Goal: Task Accomplishment & Management: Complete application form

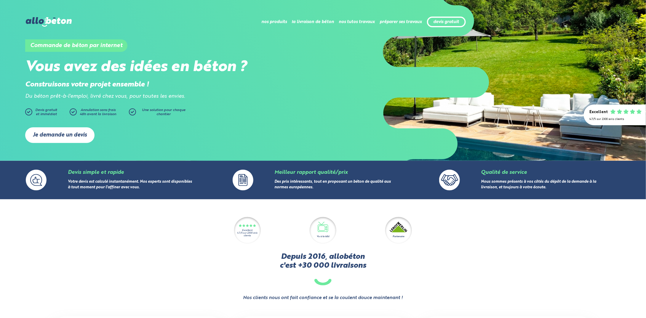
click at [62, 134] on link "Je demande un devis" at bounding box center [59, 135] width 69 height 16
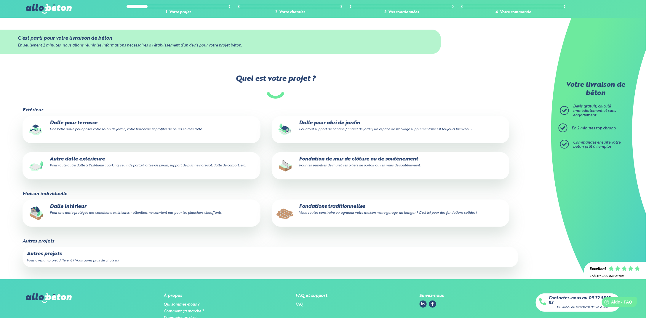
click at [342, 208] on p "Fondations traditionnelles Vous voulez construire ou agrandir votre maison, vot…" at bounding box center [390, 210] width 229 height 12
click at [0, 0] on input "Fondations traditionnelles Vous voulez construire ou agrandir votre maison, vot…" at bounding box center [0, 0] width 0 height 0
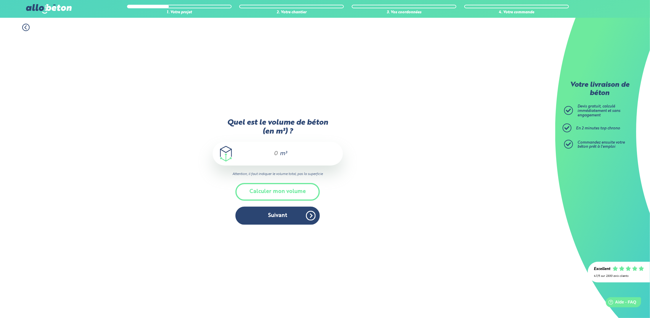
drag, startPoint x: 277, startPoint y: 153, endPoint x: 280, endPoint y: 152, distance: 3.3
click at [277, 153] on input "Quel est le volume de béton (en m³) ?" at bounding box center [273, 153] width 10 height 7
type input "15"
click at [281, 214] on button "Suivant" at bounding box center [278, 216] width 84 height 18
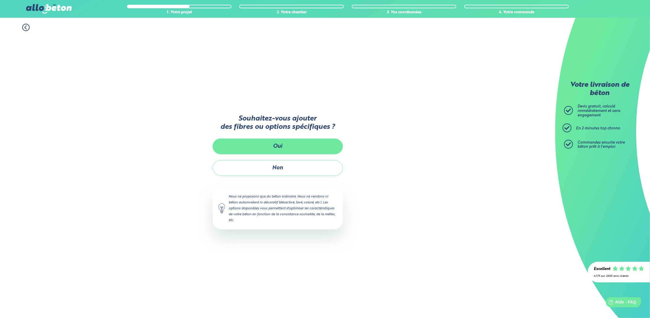
click at [287, 146] on button "Oui" at bounding box center [278, 147] width 130 height 16
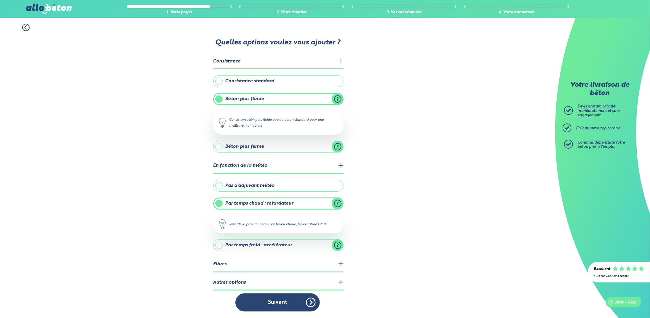
click at [341, 61] on legend "Consistance" at bounding box center [278, 61] width 130 height 15
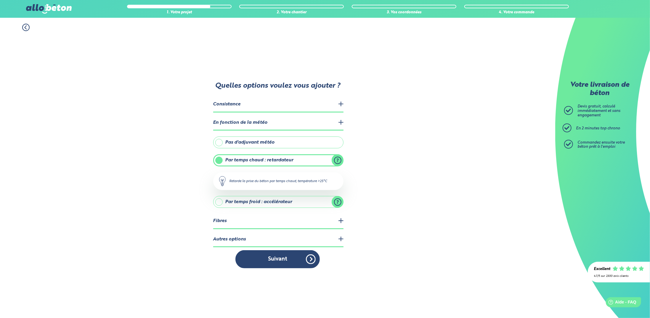
click at [341, 239] on legend "Autres options" at bounding box center [278, 239] width 130 height 15
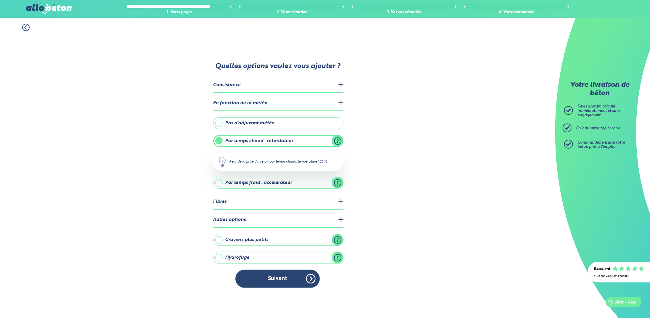
click at [231, 85] on legend "Consistance" at bounding box center [278, 85] width 130 height 15
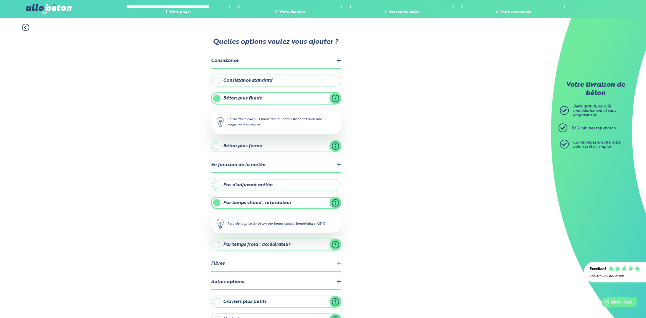
click at [336, 97] on label "Béton plus fluide" at bounding box center [276, 98] width 130 height 12
click at [0, 0] on input "Béton plus fluide" at bounding box center [0, 0] width 0 height 0
click at [334, 99] on label "Béton plus fluide" at bounding box center [276, 98] width 130 height 12
click at [0, 0] on input "Béton plus fluide" at bounding box center [0, 0] width 0 height 0
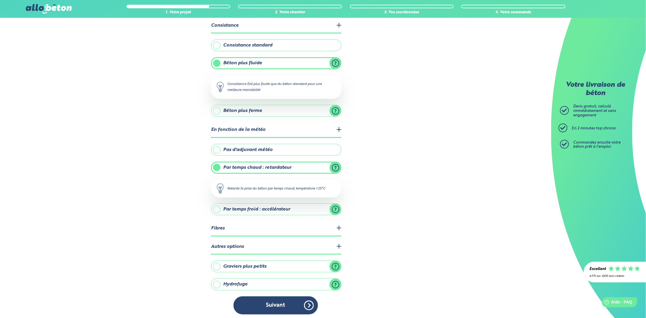
scroll to position [36, 0]
click at [340, 129] on legend "En fonction de la météo" at bounding box center [276, 129] width 130 height 15
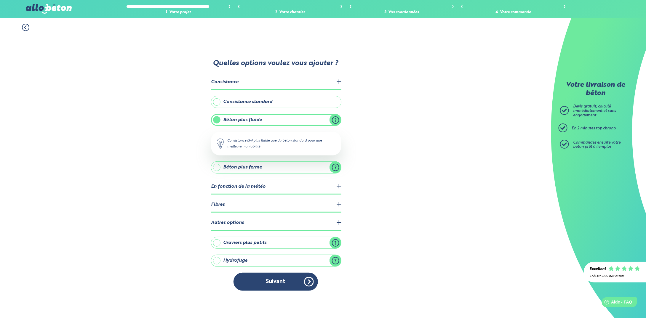
scroll to position [0, 0]
click at [342, 186] on legend "En fonction de la météo" at bounding box center [278, 187] width 130 height 15
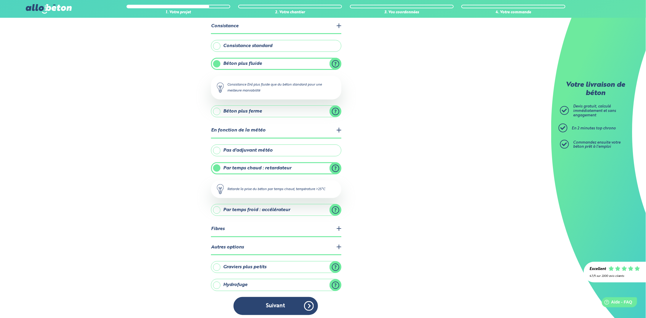
scroll to position [36, 0]
click at [338, 226] on legend "Fibres" at bounding box center [276, 228] width 130 height 15
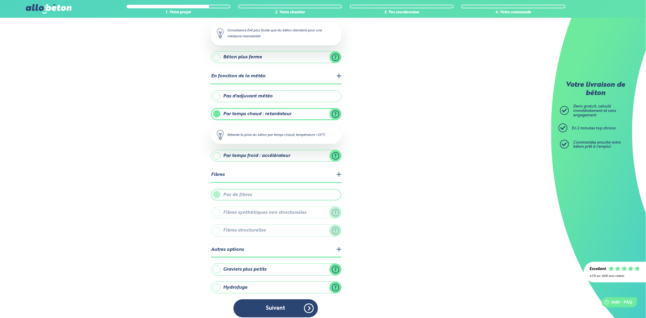
scroll to position [92, 0]
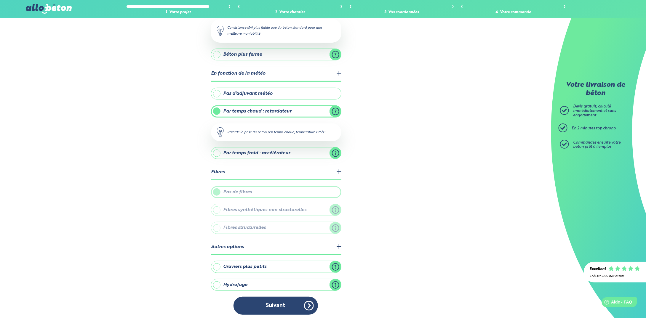
click at [338, 244] on legend "Autres options" at bounding box center [276, 247] width 130 height 15
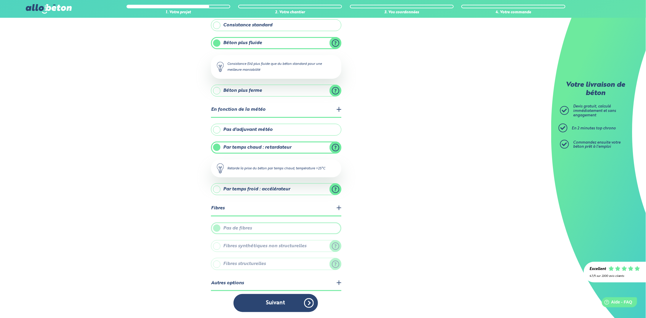
scroll to position [53, 0]
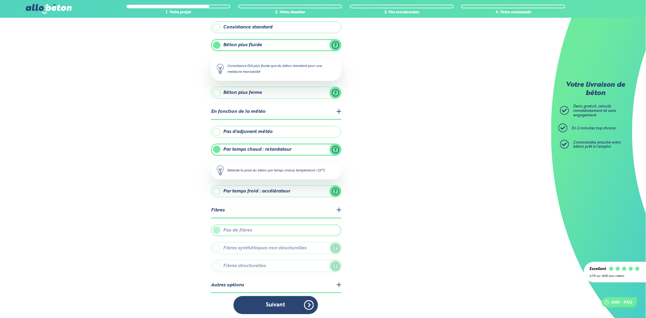
click at [340, 282] on legend "Autres options" at bounding box center [276, 285] width 130 height 15
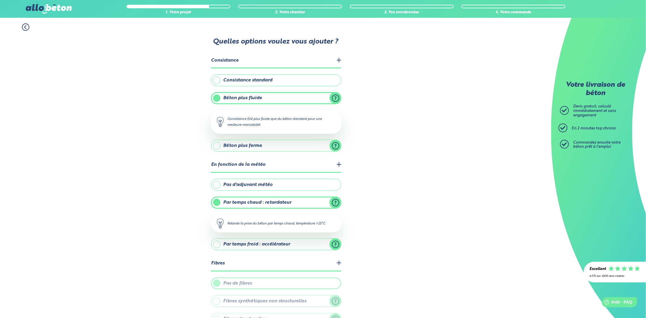
scroll to position [0, 0]
click at [419, 144] on div "1. Votre projet 2. Votre chantier 3. Vos coordonnées 4. Votre commande Quelles …" at bounding box center [275, 215] width 551 height 395
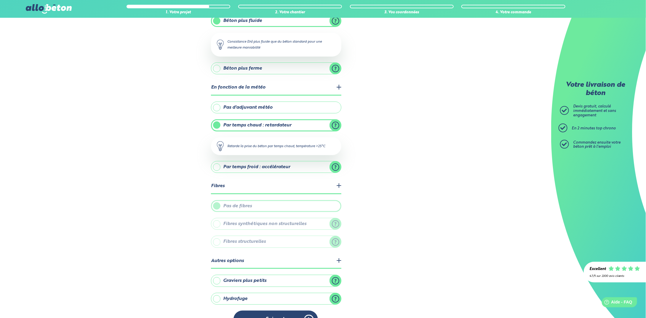
scroll to position [92, 0]
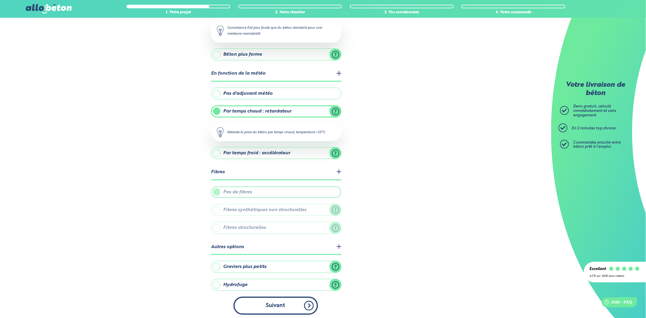
click at [277, 306] on button "Suivant" at bounding box center [275, 306] width 84 height 18
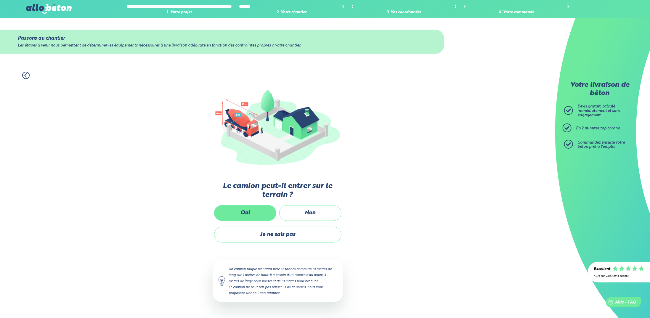
click at [254, 214] on label "Oui" at bounding box center [245, 213] width 62 height 16
click at [0, 0] on input "Oui" at bounding box center [0, 0] width 0 height 0
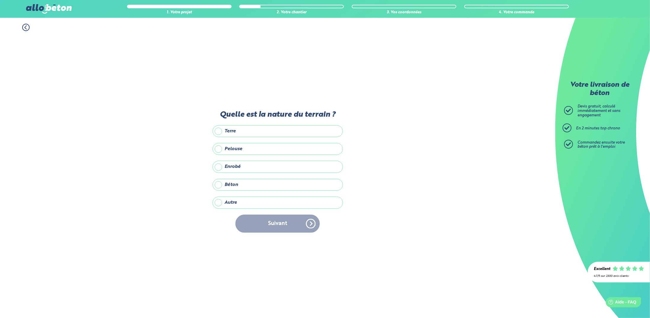
click at [273, 201] on label "Autre" at bounding box center [278, 203] width 130 height 12
click at [0, 0] on input "Autre" at bounding box center [0, 0] width 0 height 0
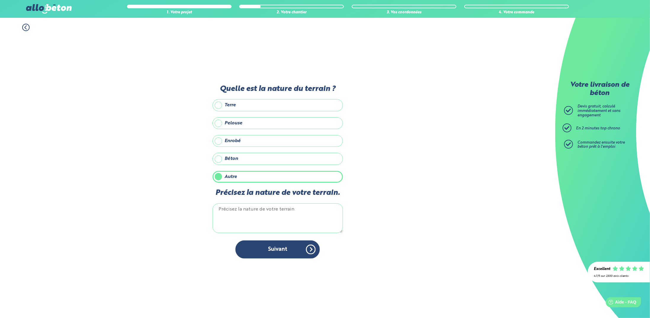
click at [251, 141] on label "Enrobé" at bounding box center [278, 141] width 130 height 12
click at [0, 0] on input "Enrobé" at bounding box center [0, 0] width 0 height 0
click at [241, 176] on label "Autre" at bounding box center [278, 177] width 130 height 12
click at [0, 0] on input "Autre" at bounding box center [0, 0] width 0 height 0
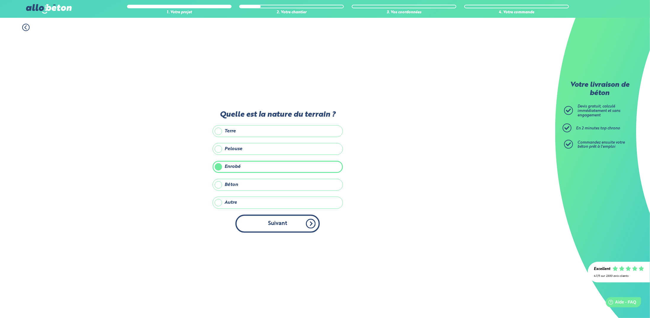
click at [279, 223] on button "Suivant" at bounding box center [278, 224] width 84 height 18
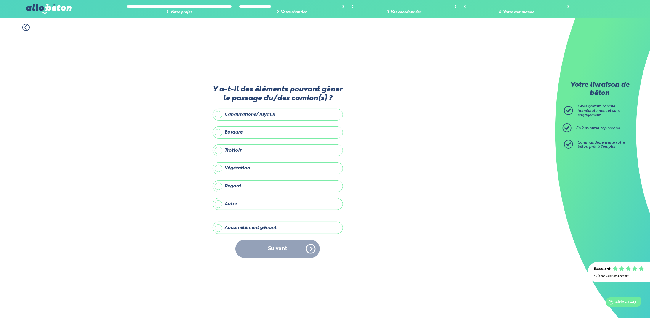
click at [265, 227] on label "Aucun élément gênant" at bounding box center [278, 228] width 130 height 12
click at [0, 0] on input "Aucun élément gênant" at bounding box center [0, 0] width 0 height 0
click at [279, 247] on button "Suivant" at bounding box center [278, 249] width 84 height 18
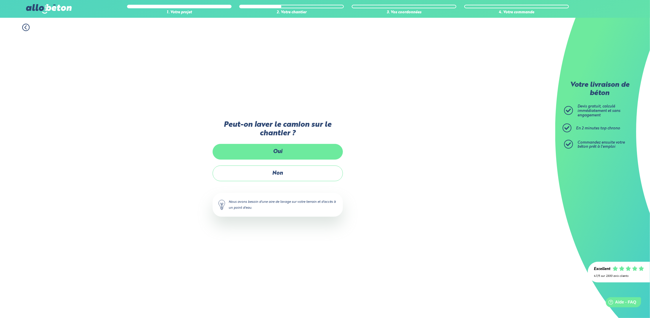
click at [287, 151] on label "Oui" at bounding box center [278, 152] width 130 height 16
click at [0, 0] on input "Oui" at bounding box center [0, 0] width 0 height 0
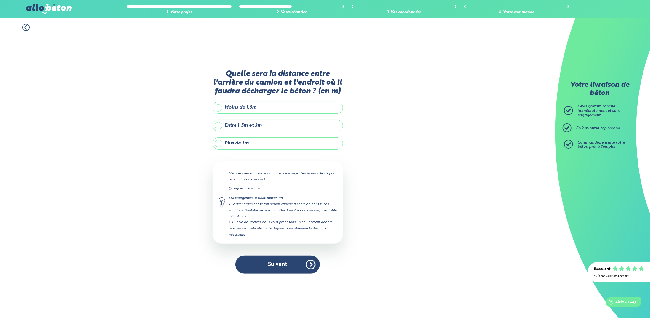
click at [272, 125] on label "Entre 1,5m et 3m" at bounding box center [278, 126] width 130 height 12
click at [0, 0] on input "Entre 1,5m et 3m" at bounding box center [0, 0] width 0 height 0
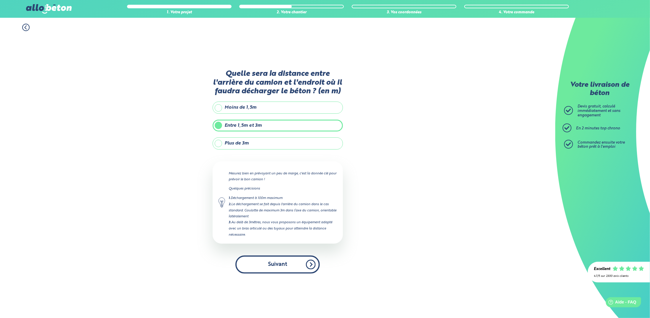
click at [283, 265] on button "Suivant" at bounding box center [278, 265] width 84 height 18
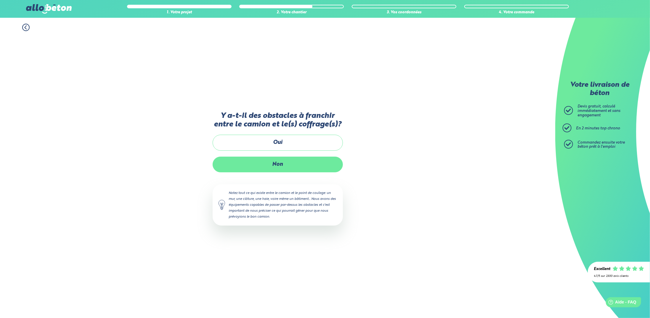
click at [296, 163] on label "Non" at bounding box center [278, 165] width 130 height 16
click at [0, 0] on input "Non" at bounding box center [0, 0] width 0 height 0
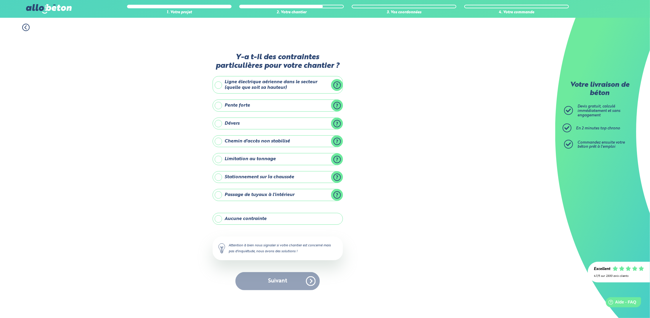
click at [337, 84] on label "Ligne électrique aérienne dans le secteur (quelle que soit sa hauteur)" at bounding box center [278, 84] width 130 height 17
click at [0, 0] on input "Ligne électrique aérienne dans le secteur (quelle que soit sa hauteur)" at bounding box center [0, 0] width 0 height 0
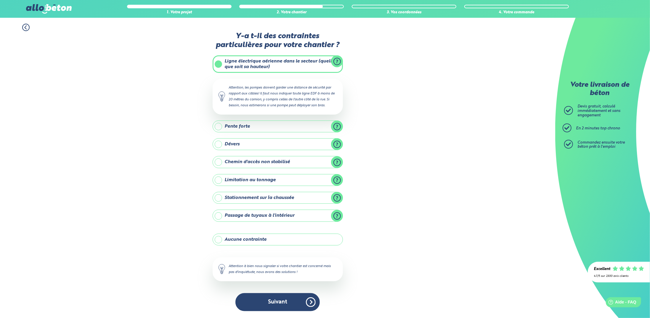
click at [337, 63] on label "Ligne électrique aérienne dans le secteur (quelle que soit sa hauteur)" at bounding box center [278, 63] width 130 height 17
click at [0, 0] on input "Ligne électrique aérienne dans le secteur (quelle que soit sa hauteur)" at bounding box center [0, 0] width 0 height 0
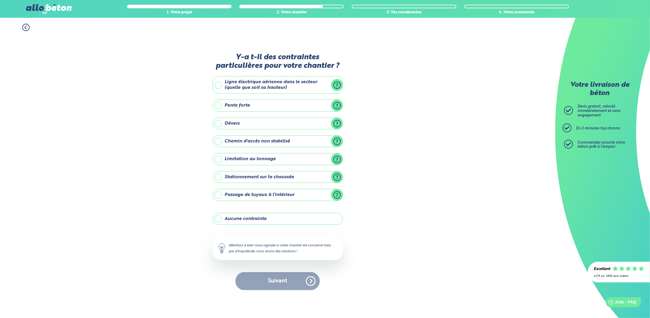
click at [218, 85] on label "Ligne électrique aérienne dans le secteur (quelle que soit sa hauteur)" at bounding box center [278, 84] width 130 height 17
click at [0, 0] on input "Ligne électrique aérienne dans le secteur (quelle que soit sa hauteur)" at bounding box center [0, 0] width 0 height 0
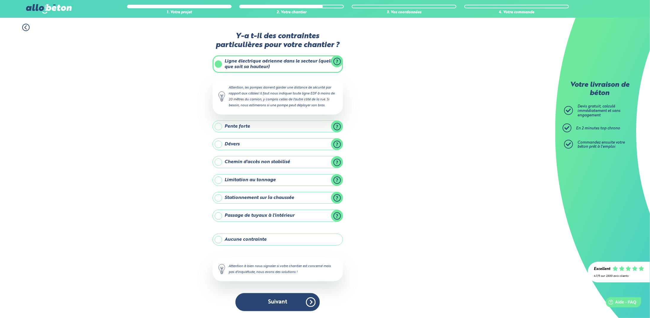
click at [337, 126] on label "Pente forte" at bounding box center [278, 127] width 130 height 12
click at [0, 0] on input "Pente forte" at bounding box center [0, 0] width 0 height 0
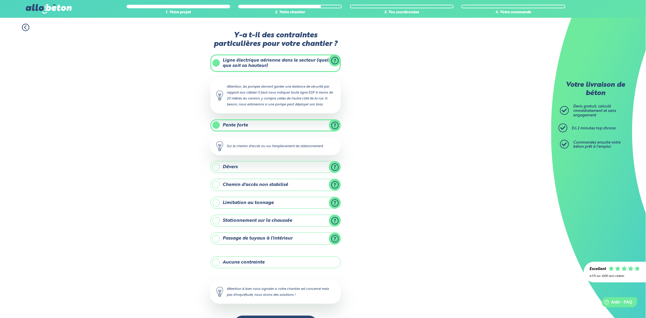
click at [335, 125] on label "Pente forte" at bounding box center [275, 125] width 130 height 12
click at [0, 0] on input "Pente forte" at bounding box center [0, 0] width 0 height 0
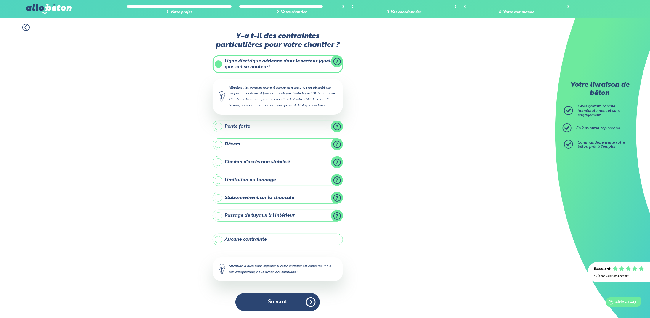
click at [337, 145] on label "Dévers" at bounding box center [278, 144] width 130 height 12
click at [0, 0] on input "Dévers" at bounding box center [0, 0] width 0 height 0
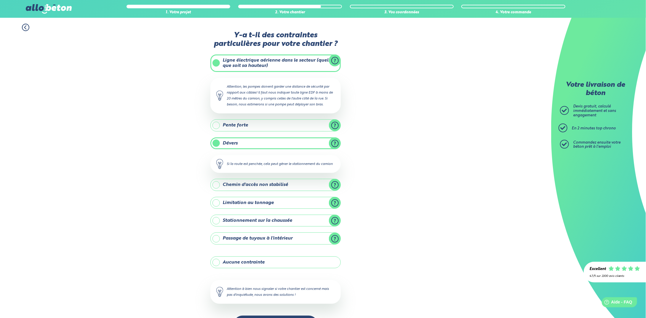
click at [337, 141] on label "Dévers" at bounding box center [275, 143] width 130 height 12
click at [0, 0] on input "Dévers" at bounding box center [0, 0] width 0 height 0
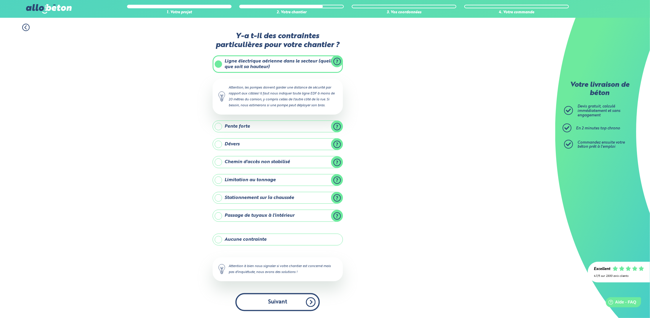
click at [280, 304] on button "Suivant" at bounding box center [278, 302] width 84 height 18
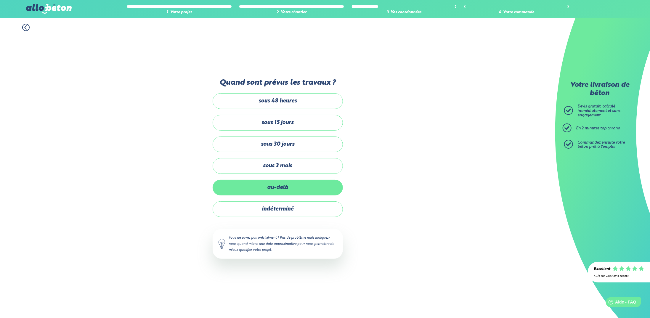
click at [284, 186] on label "au-delà" at bounding box center [278, 188] width 130 height 16
click at [0, 0] on input "au-delà" at bounding box center [0, 0] width 0 height 0
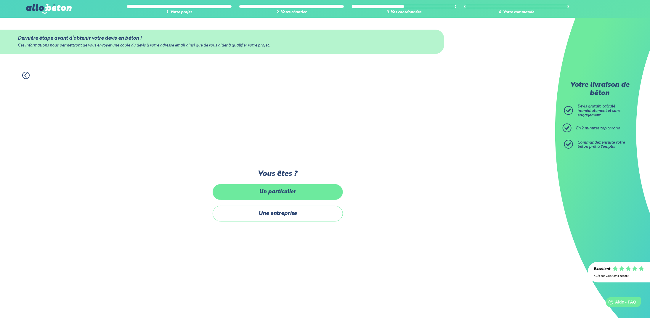
click at [290, 191] on label "Un particulier" at bounding box center [278, 192] width 130 height 16
click at [0, 0] on input "Un particulier" at bounding box center [0, 0] width 0 height 0
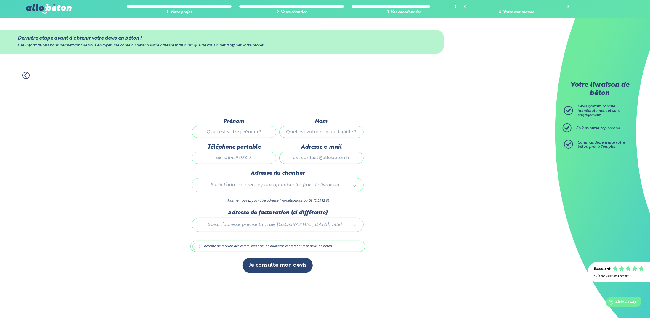
click at [234, 132] on input "Prénom" at bounding box center [234, 132] width 84 height 12
type input "[PERSON_NAME]"
type input "CHAOUI"
type input "0601780118"
type input "[EMAIL_ADDRESS][DOMAIN_NAME]"
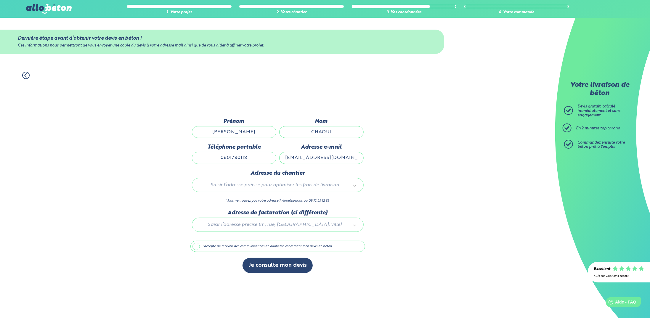
type input "[STREET_ADDRESS]"
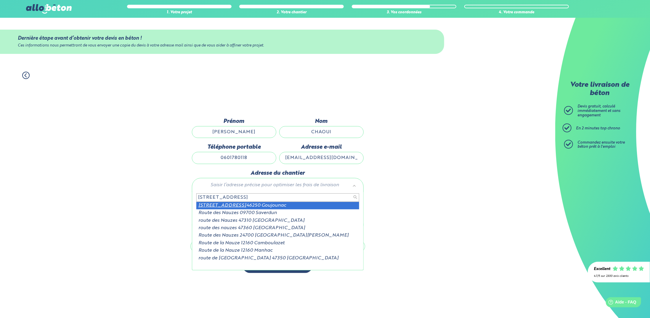
type input "[STREET_ADDRESS]"
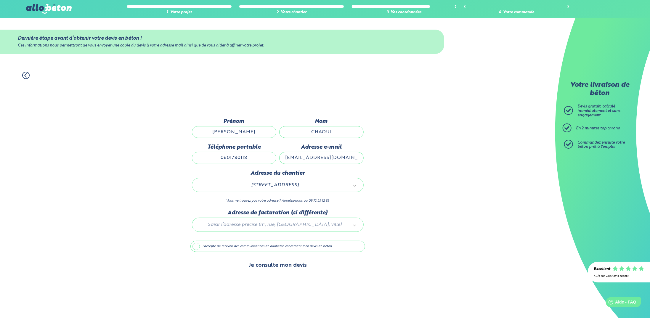
click at [286, 266] on button "Je consulte mon devis" at bounding box center [278, 265] width 70 height 15
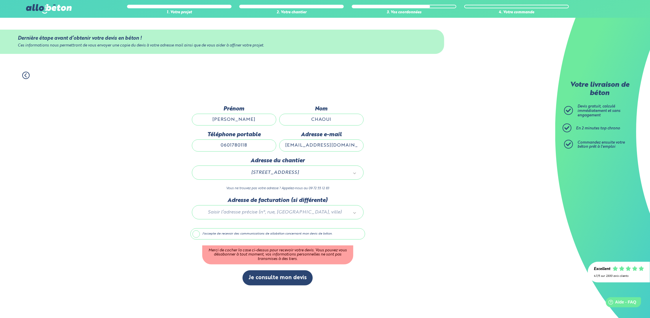
click at [196, 234] on label "J'accepte de recevoir des communications de allobéton concernant mon devis de b…" at bounding box center [278, 233] width 175 height 11
click at [0, 0] on input "J'accepte de recevoir des communications de allobéton concernant mon devis de b…" at bounding box center [0, 0] width 0 height 0
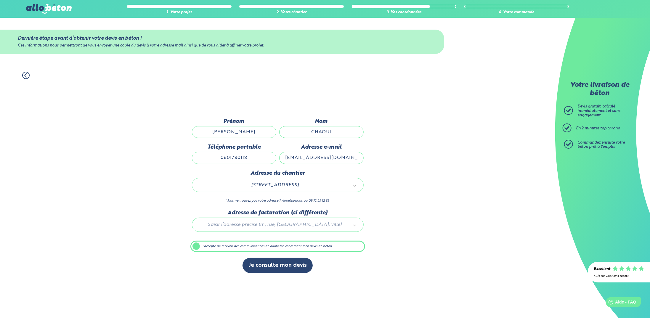
click at [248, 156] on input "0601780118" at bounding box center [234, 158] width 84 height 12
type input "0"
click at [439, 162] on div "1. Votre projet 2. Votre chantier 3. Vos coordonnées 4. Votre commande Dernière…" at bounding box center [278, 192] width 556 height 252
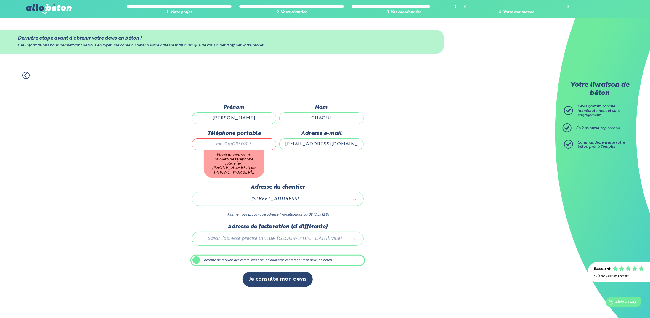
click at [233, 146] on input "Téléphone portable" at bounding box center [234, 144] width 84 height 12
type input "0601780118"
type input "[STREET_ADDRESS]"
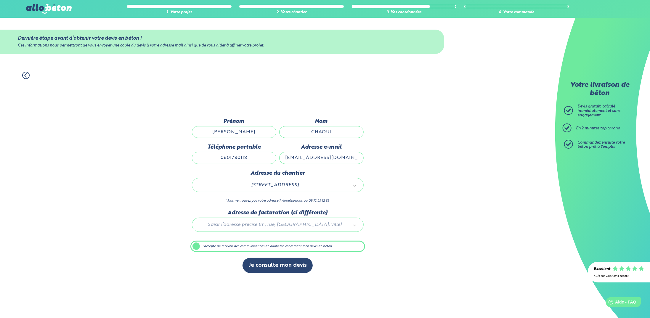
click at [232, 158] on input "0601780118" at bounding box center [234, 158] width 84 height 12
type input "0606780118"
click at [445, 161] on div "1. Votre projet 2. Votre chantier 3. Vos coordonnées 4. Votre commande Dernière…" at bounding box center [278, 192] width 556 height 252
click at [276, 267] on button "Je consulte mon devis" at bounding box center [278, 265] width 70 height 15
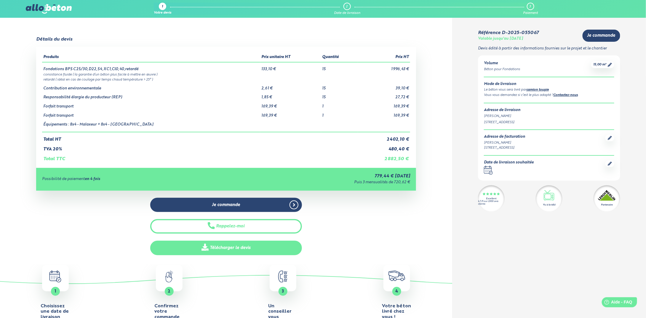
click at [220, 247] on link "Télécharger le devis" at bounding box center [226, 248] width 152 height 15
